Goal: Check status

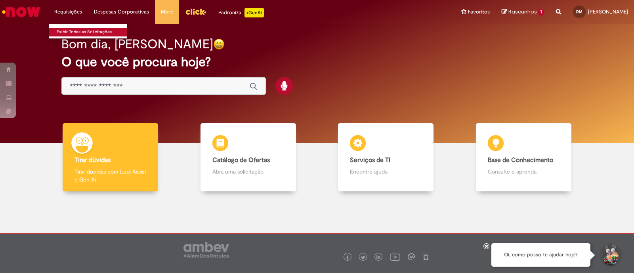
click at [79, 34] on link "Exibir Todas as Solicitações" at bounding box center [92, 32] width 87 height 9
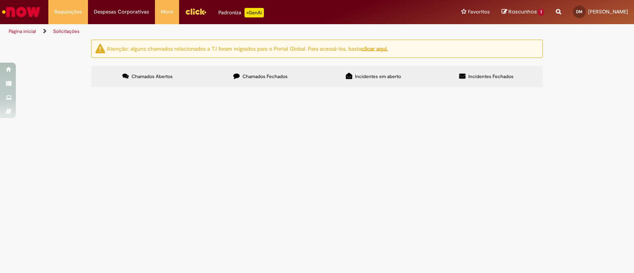
click at [241, 81] on label "Chamados Fechados" at bounding box center [260, 76] width 113 height 21
click at [0, 0] on td "Tenda Reconlog - JUL/2025" at bounding box center [0, 0] width 0 height 0
click at [0, 0] on span "Tenda Reconlog - JUL/2025" at bounding box center [0, 0] width 0 height 0
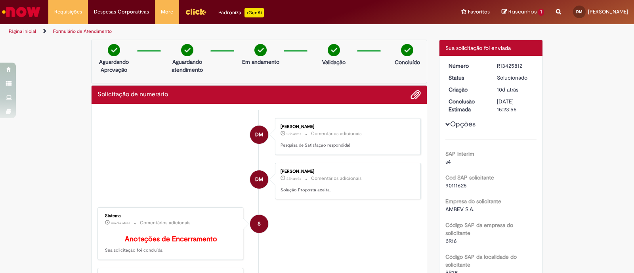
scroll to position [32, 0]
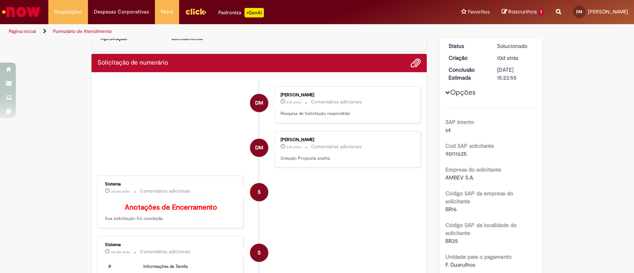
drag, startPoint x: 625, startPoint y: 98, endPoint x: 630, endPoint y: 94, distance: 5.9
click at [630, 94] on section "Formulário de Atendimento Verificar Código de Barras Aguardando Aprovação Aguar…" at bounding box center [317, 156] width 634 height 234
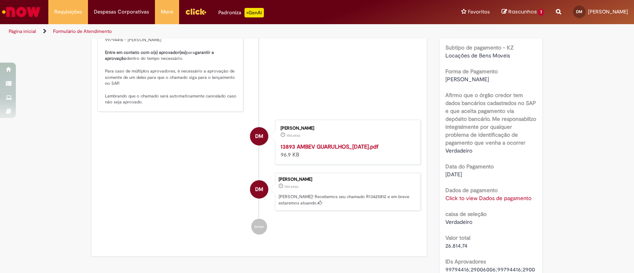
scroll to position [569, 0]
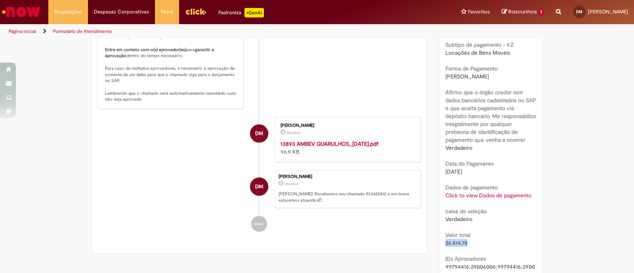
drag, startPoint x: 465, startPoint y: 244, endPoint x: 442, endPoint y: 243, distance: 23.0
click at [445, 243] on div "26.814,74" at bounding box center [491, 243] width 92 height 8
click at [315, 147] on strong "13893 AMBEV GUARULHOS_[DATE].pdf" at bounding box center [330, 143] width 98 height 7
